Goal: Navigation & Orientation: Understand site structure

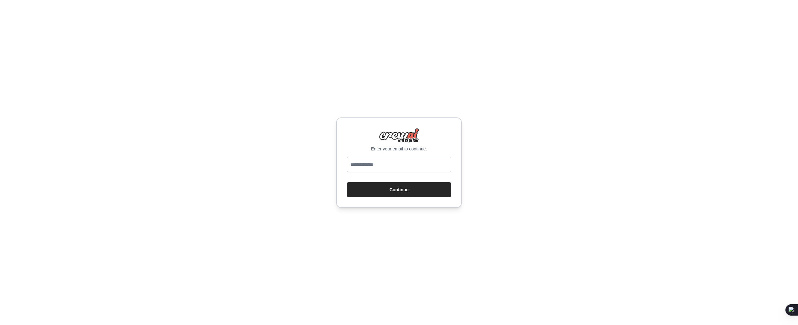
click at [399, 163] on input "email" at bounding box center [399, 164] width 104 height 15
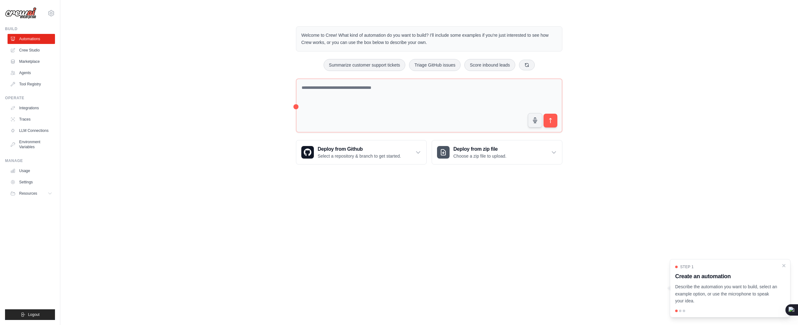
click at [403, 189] on body "[EMAIL_ADDRESS][DOMAIN_NAME] Settings Build Automations Crew Studio" at bounding box center [399, 162] width 798 height 325
click at [27, 70] on link "Agents" at bounding box center [31, 73] width 47 height 10
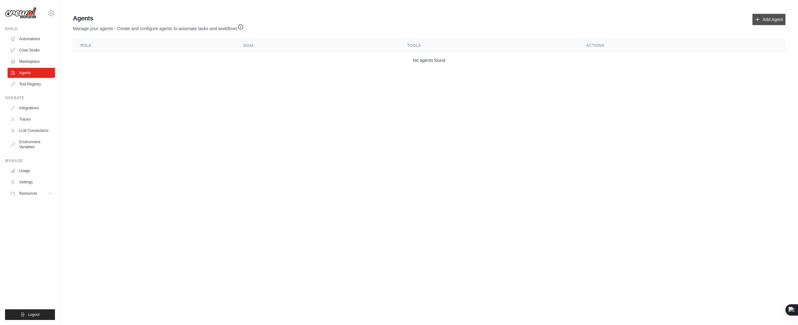
click at [773, 16] on link "Add Agent" at bounding box center [769, 19] width 33 height 11
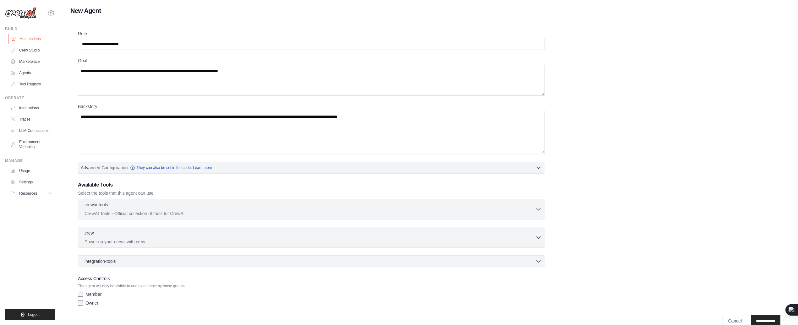
click at [33, 40] on link "Automations" at bounding box center [31, 39] width 47 height 10
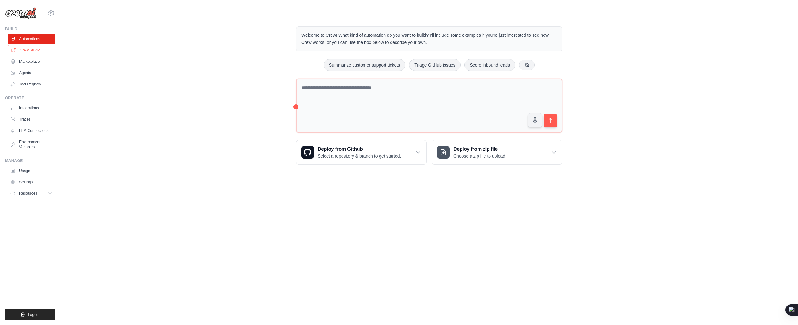
click at [40, 51] on link "Crew Studio" at bounding box center [31, 50] width 47 height 10
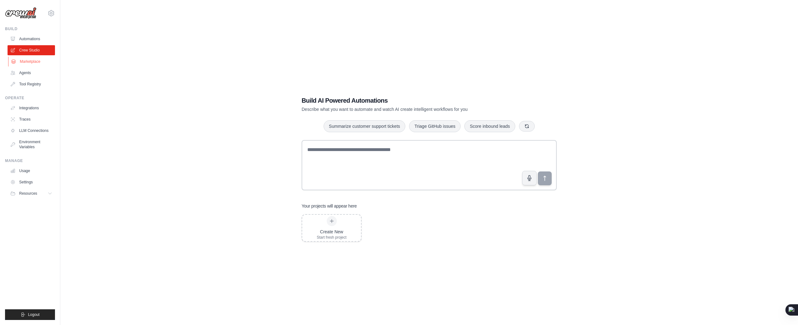
click at [21, 59] on link "Marketplace" at bounding box center [31, 62] width 47 height 10
